Goal: Information Seeking & Learning: Learn about a topic

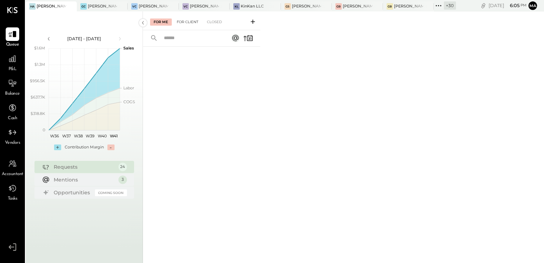
click at [193, 23] on div "For Client" at bounding box center [187, 21] width 29 height 7
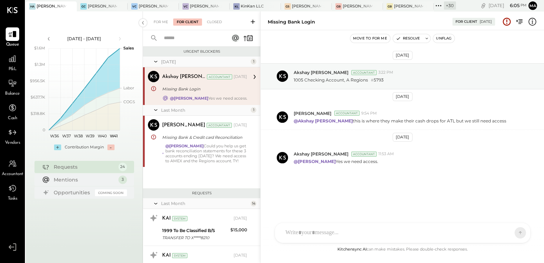
click at [185, 38] on input "text" at bounding box center [192, 38] width 64 height 12
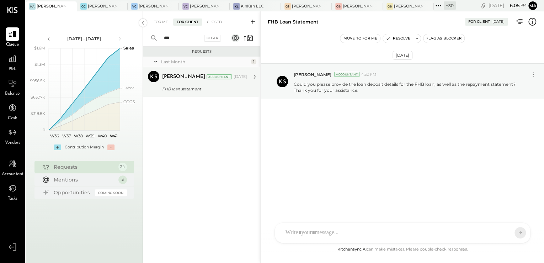
type input "***"
click at [171, 91] on div "FHB loan statement" at bounding box center [203, 88] width 83 height 7
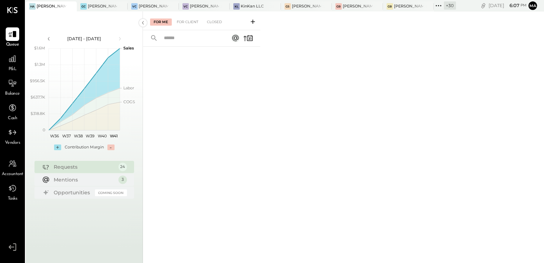
click at [10, 66] on span "P&L" at bounding box center [13, 69] width 8 height 6
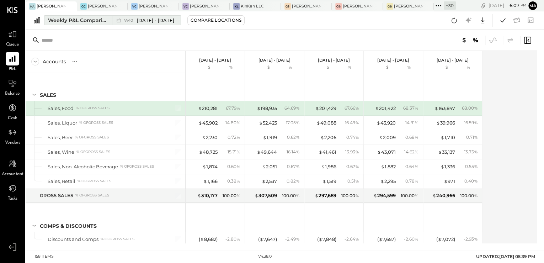
click at [89, 22] on div "Weekly P&L Comparison" at bounding box center [78, 20] width 60 height 7
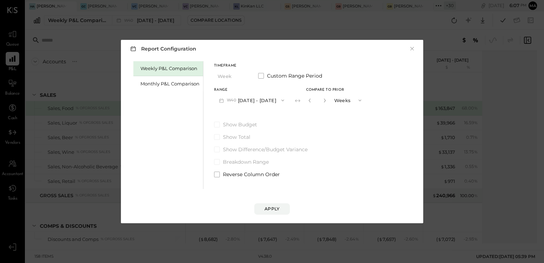
drag, startPoint x: 154, startPoint y: 84, endPoint x: 229, endPoint y: 112, distance: 79.3
click at [157, 84] on div "Monthly P&L Comparison" at bounding box center [169, 83] width 59 height 7
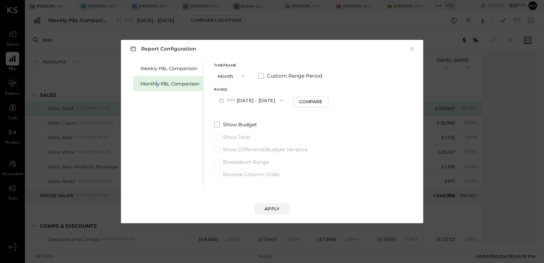
click at [256, 100] on button "M10 Oct 1 - 31, 2025" at bounding box center [251, 100] width 74 height 13
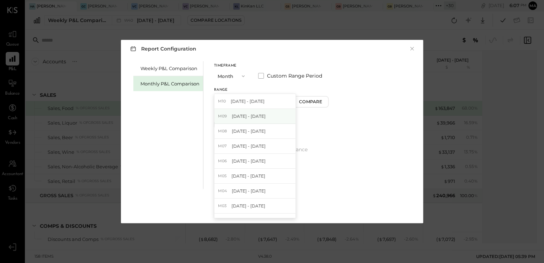
click at [256, 115] on span "Sep 1 - 30, 2025" at bounding box center [249, 116] width 34 height 6
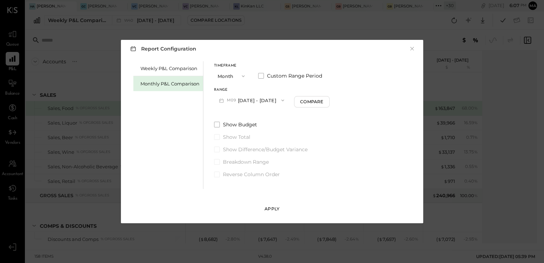
click at [279, 208] on div "Apply" at bounding box center [272, 209] width 15 height 6
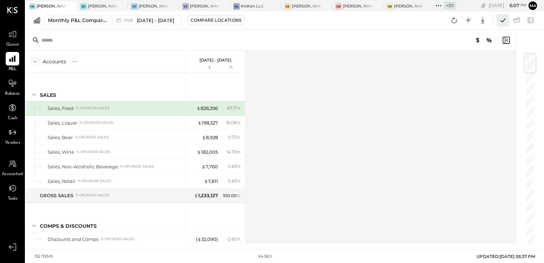
click at [499, 20] on icon at bounding box center [502, 20] width 9 height 9
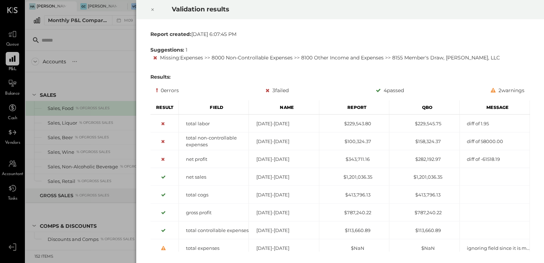
click at [152, 9] on icon at bounding box center [152, 10] width 2 height 2
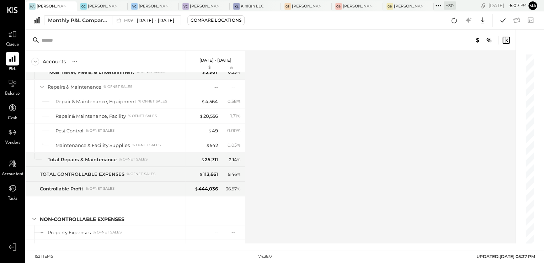
scroll to position [1736, 0]
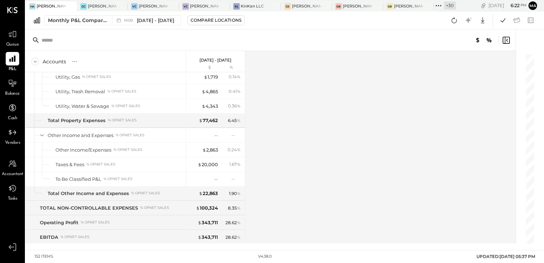
click at [444, 7] on div "+ 30" at bounding box center [450, 5] width 12 height 8
